Goal: Obtain resource: Download file/media

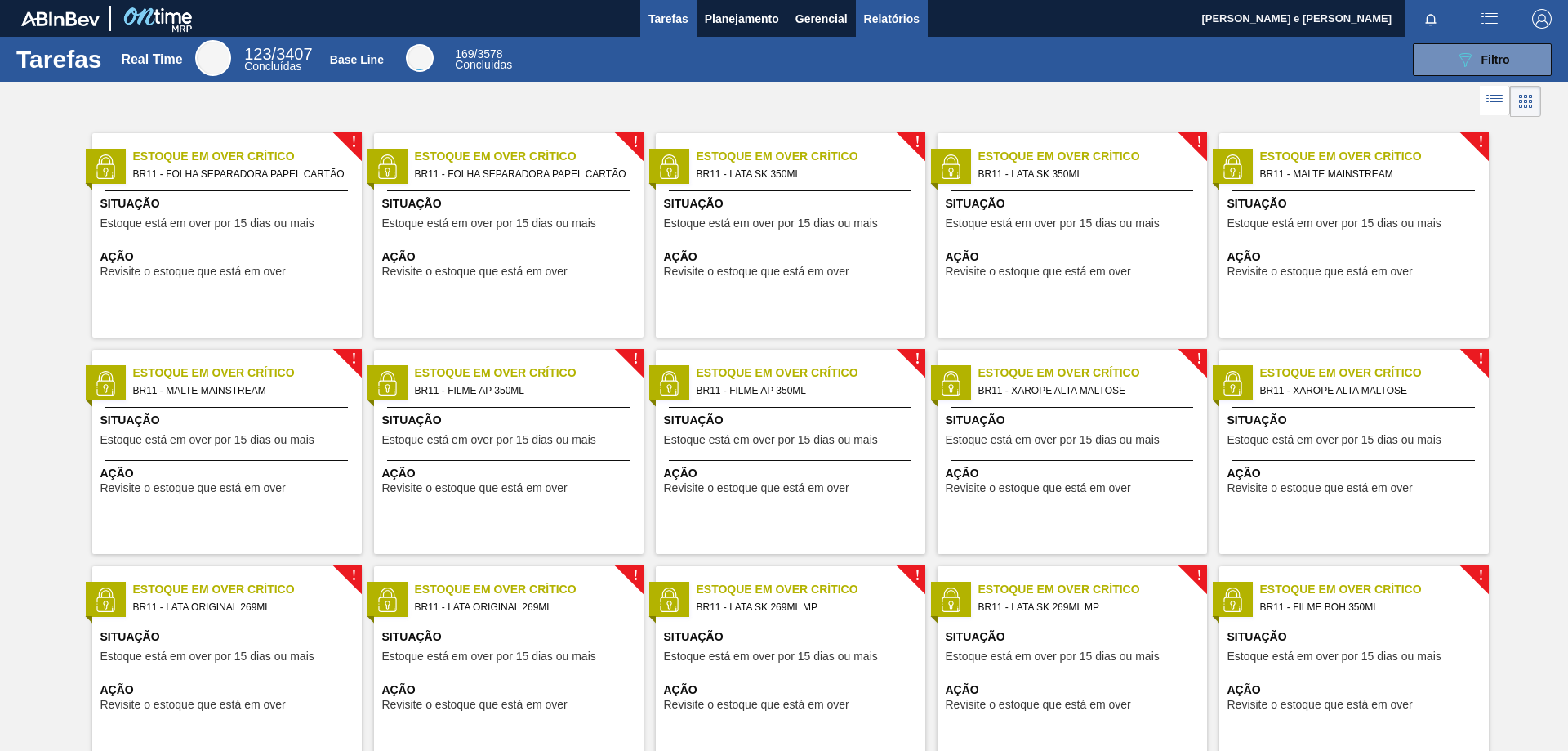
click at [874, 19] on span "Relatórios" at bounding box center [892, 18] width 55 height 19
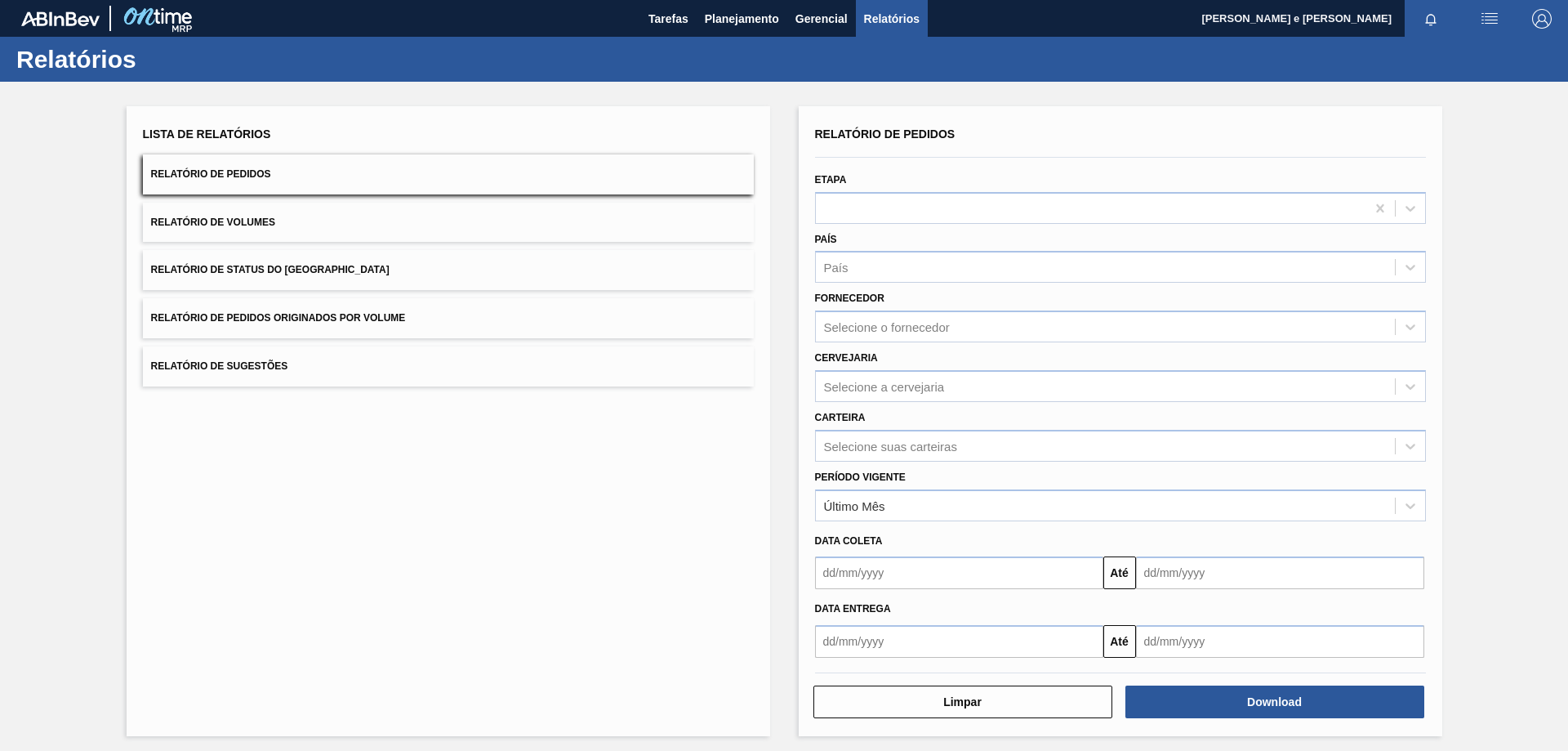
click at [490, 177] on button "Relatório de Pedidos" at bounding box center [447, 174] width 611 height 40
click at [896, 277] on div "País" at bounding box center [1105, 267] width 579 height 24
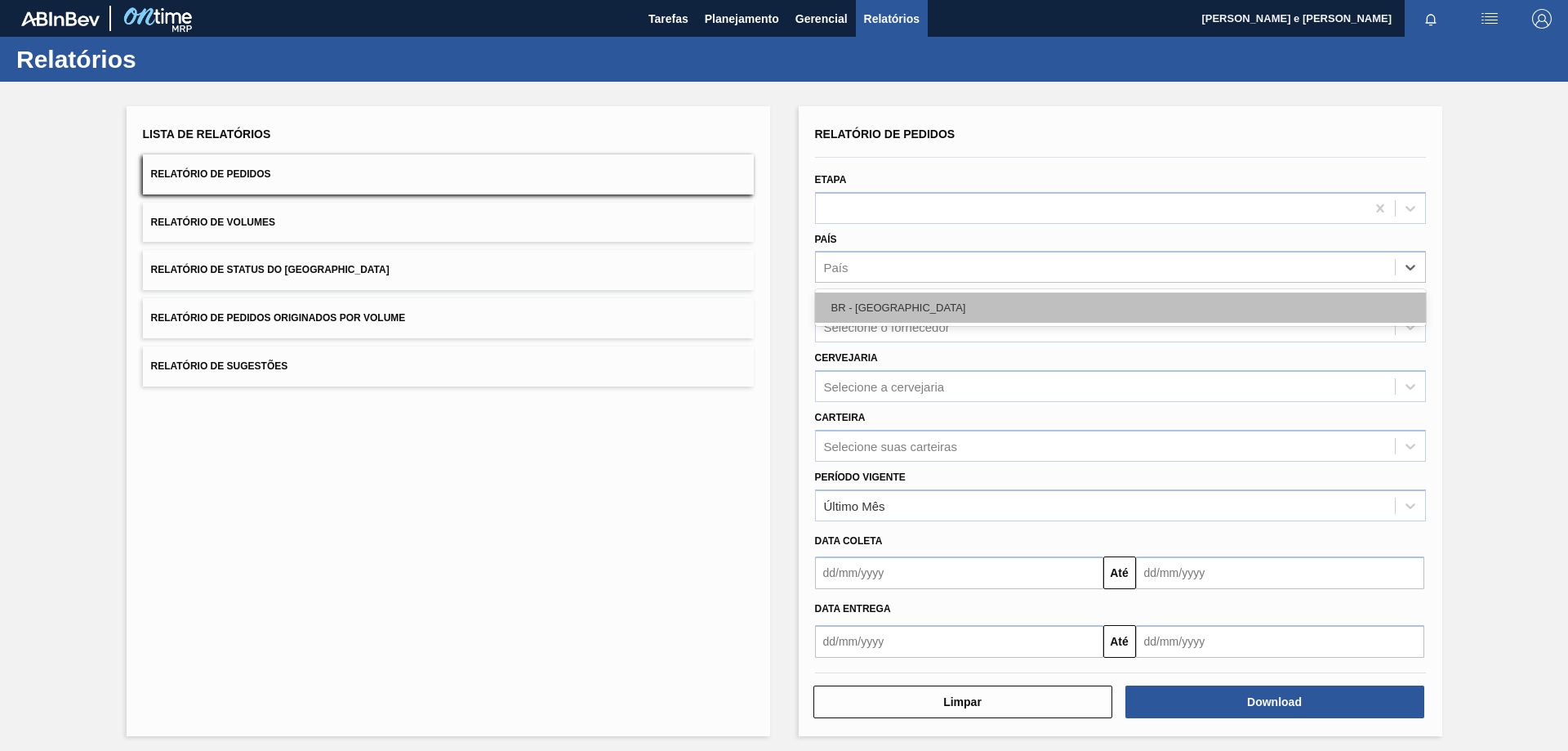
click at [835, 306] on div "BR - [GEOGRAPHIC_DATA]" at bounding box center [1120, 308] width 611 height 31
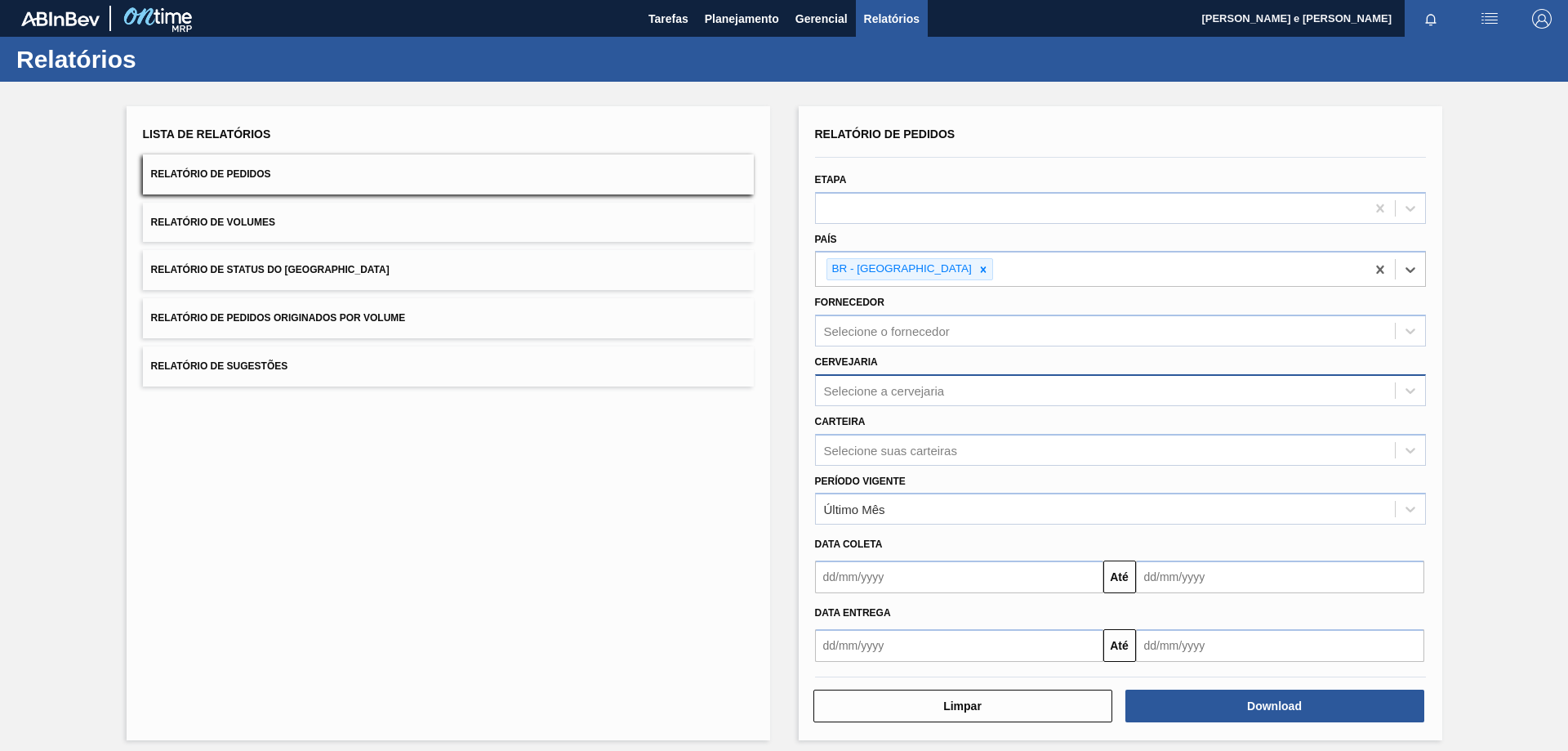
click at [883, 389] on div "Selecione a cervejaria" at bounding box center [884, 390] width 120 height 14
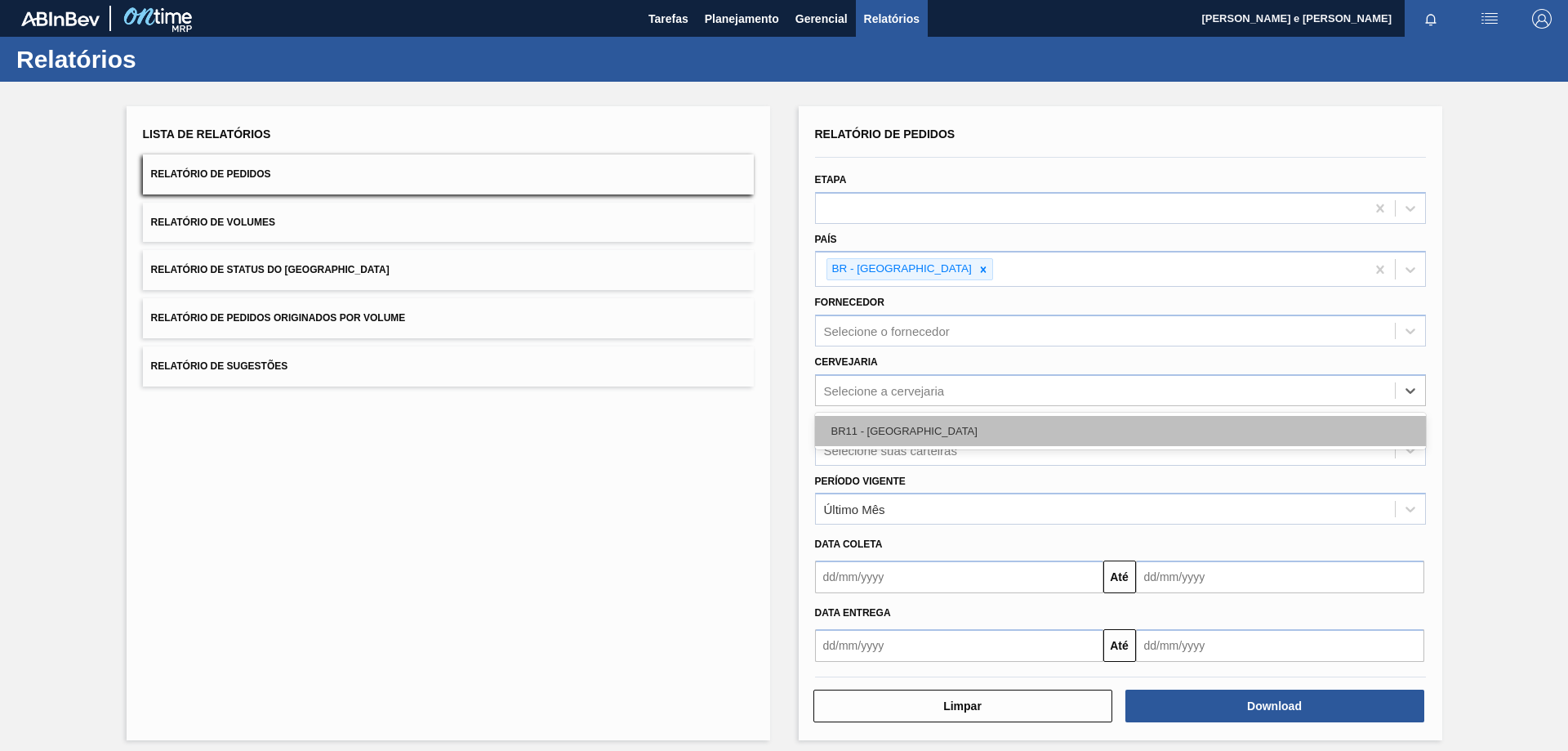
click at [868, 429] on div "BR11 - [GEOGRAPHIC_DATA]" at bounding box center [1120, 431] width 611 height 31
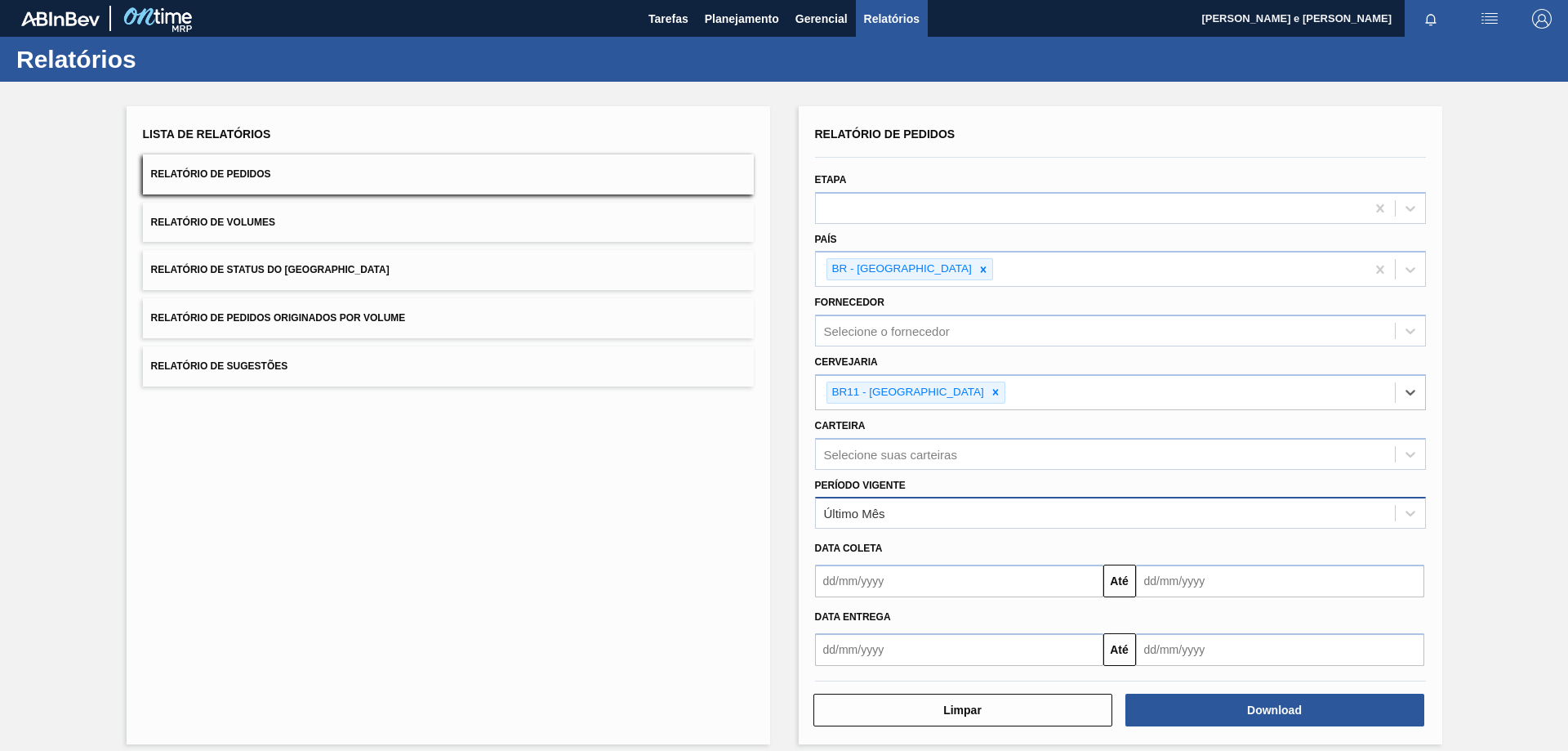
click at [929, 519] on div "Último Mês" at bounding box center [1105, 513] width 579 height 24
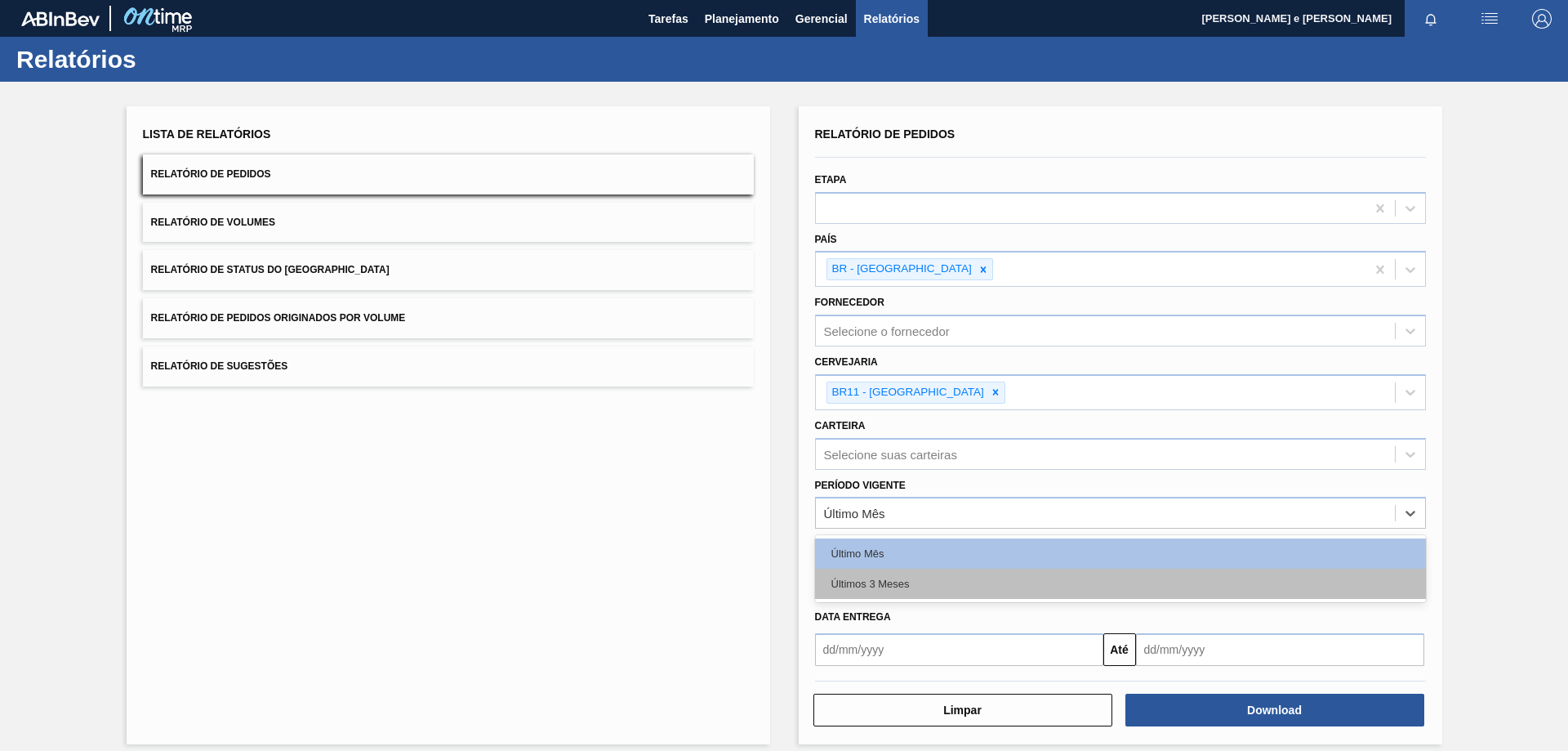
click at [857, 581] on div "Últimos 3 Meses" at bounding box center [1120, 584] width 611 height 31
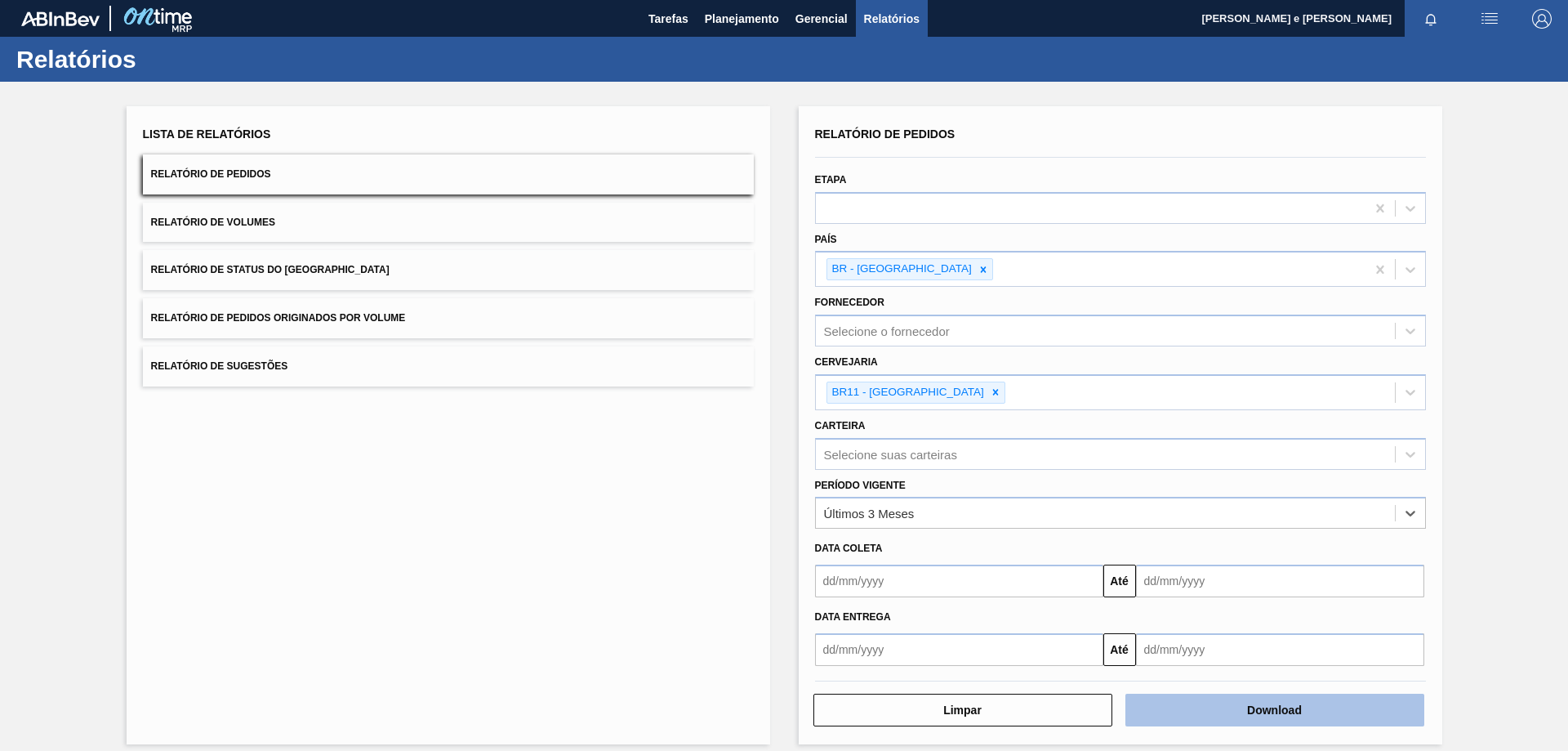
click at [1277, 710] on button "Download" at bounding box center [1274, 710] width 299 height 33
click at [1528, 124] on div "Lista de Relatórios Relatório de Pedidos Relatório de Volumes Relatório de Stat…" at bounding box center [784, 423] width 1568 height 683
